Goal: Browse casually

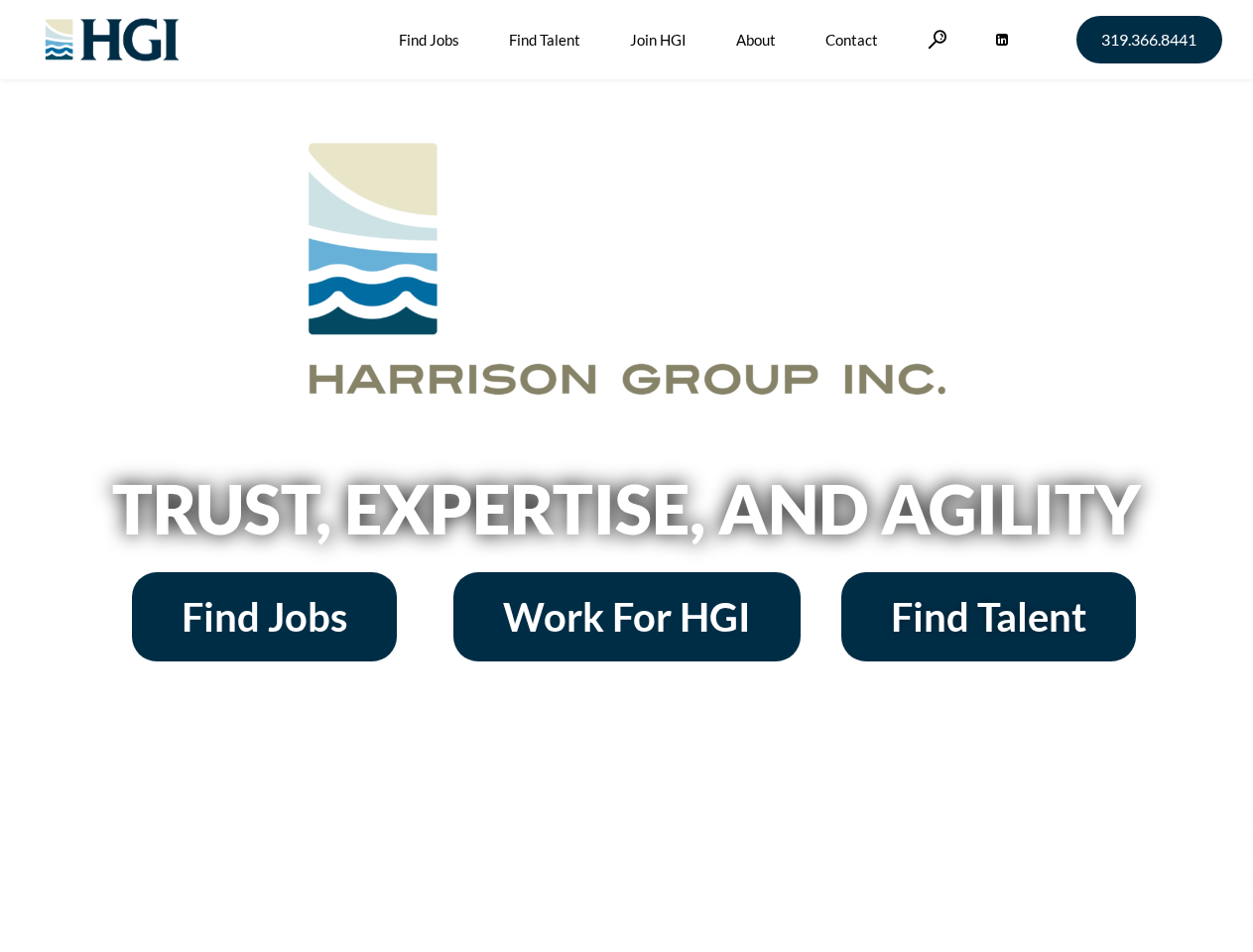
click at [626, 476] on h2 "Trust, Expertise, and Agility" at bounding box center [626, 508] width 1131 height 67
click at [934, 39] on link at bounding box center [937, 39] width 20 height 19
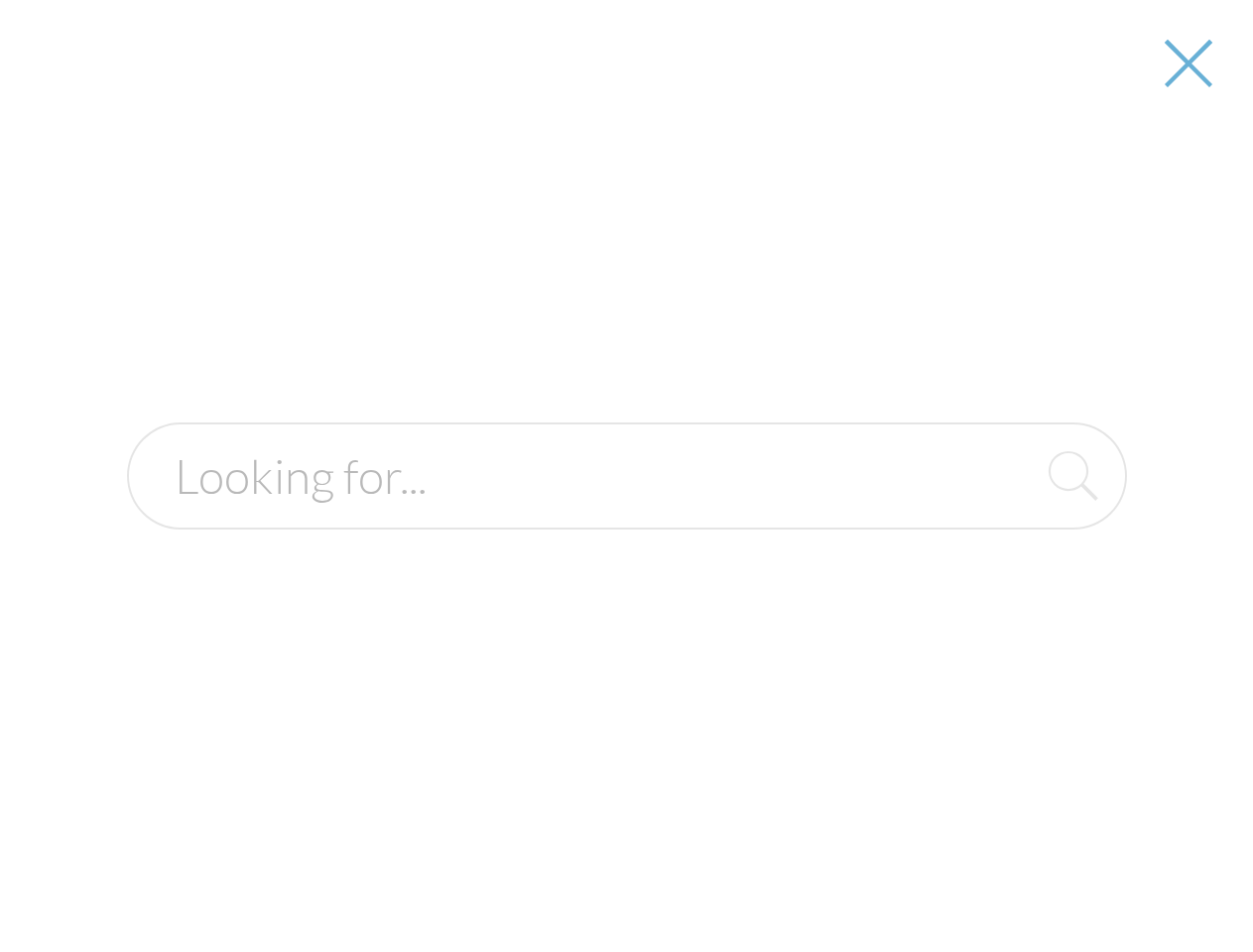
click at [626, 516] on h2 "Trust, Expertise, and Agility" at bounding box center [626, 508] width 1131 height 67
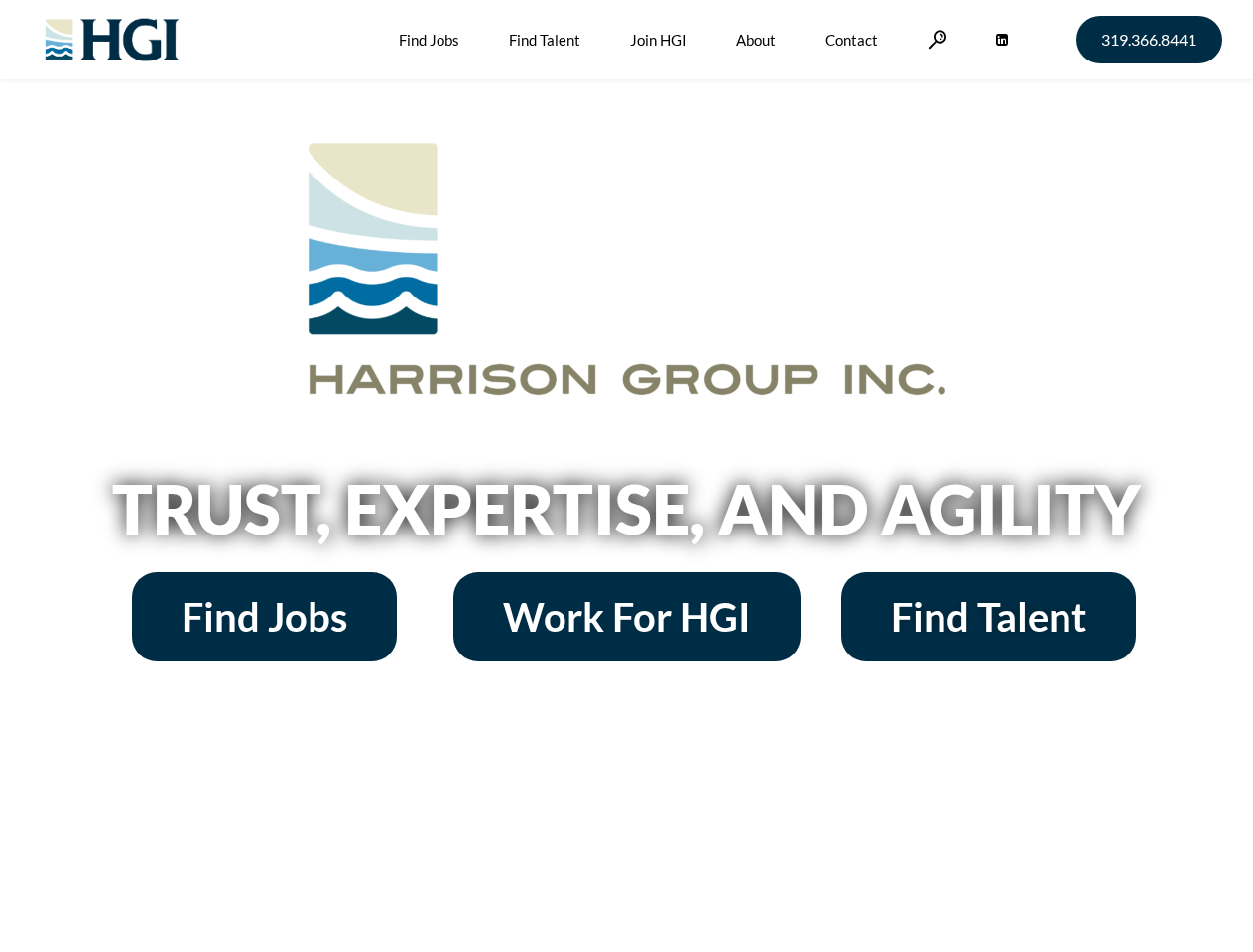
click at [626, 476] on h2 "Trust, Expertise, and Agility" at bounding box center [626, 508] width 1131 height 67
click at [934, 39] on link at bounding box center [937, 39] width 20 height 19
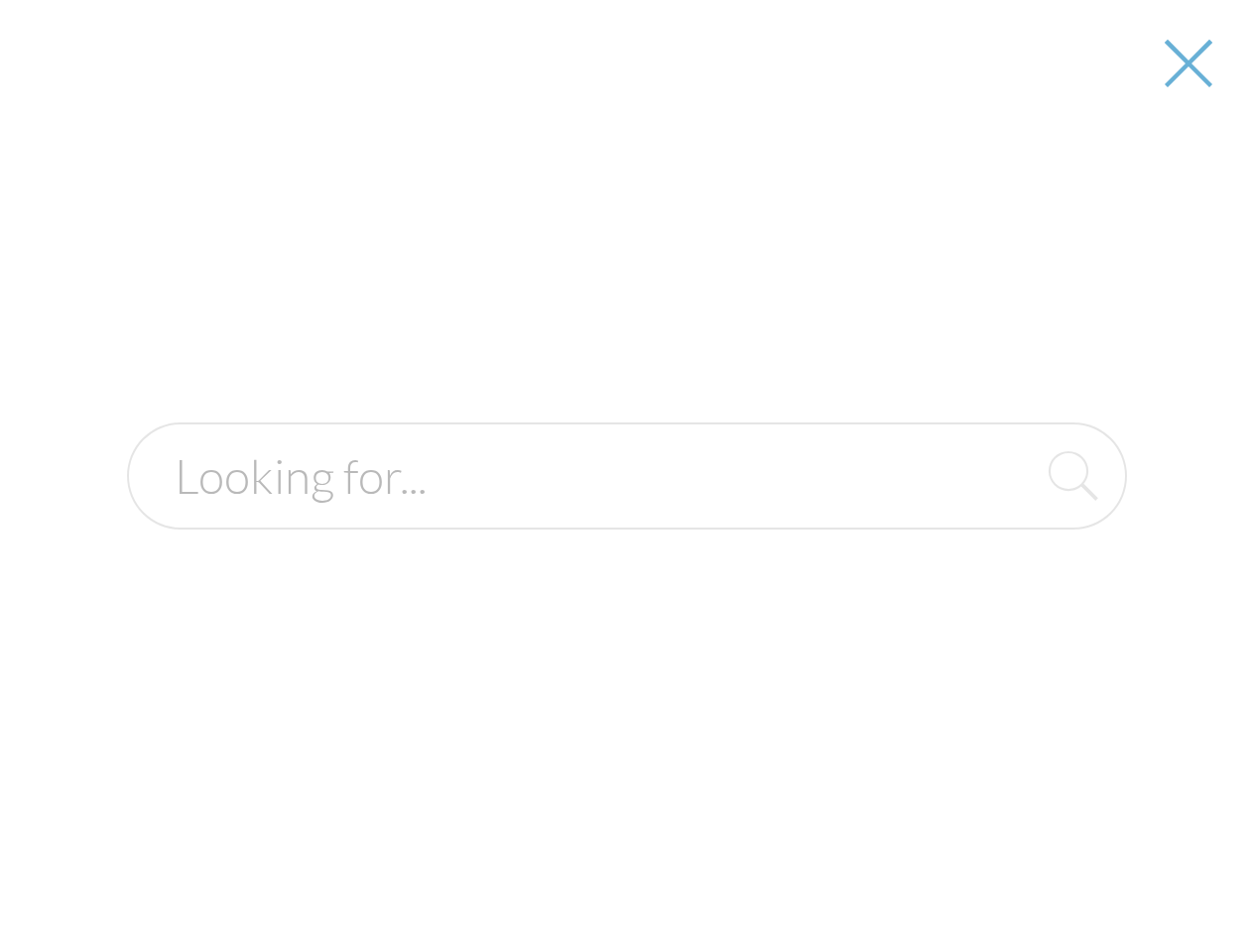
click at [626, 516] on h2 "Trust, Expertise, and Agility" at bounding box center [626, 508] width 1131 height 67
